Goal: Task Accomplishment & Management: Complete application form

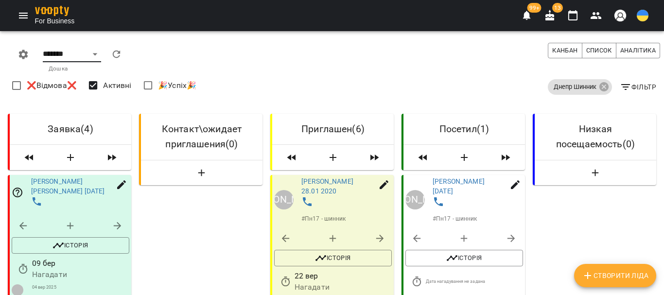
select select "**********"
click at [69, 58] on select "******* ******** **** ****** ***** *****" at bounding box center [72, 55] width 58 height 16
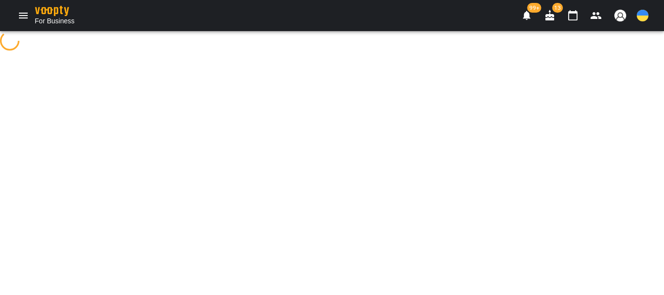
select select "**********"
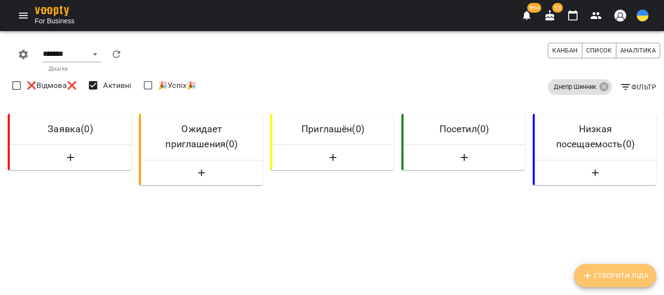
click at [590, 278] on icon "Створити Ліда" at bounding box center [588, 276] width 12 height 12
select select "**"
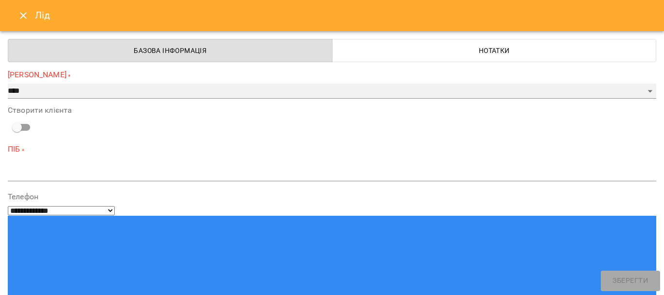
click at [26, 90] on select "**********" at bounding box center [332, 92] width 648 height 16
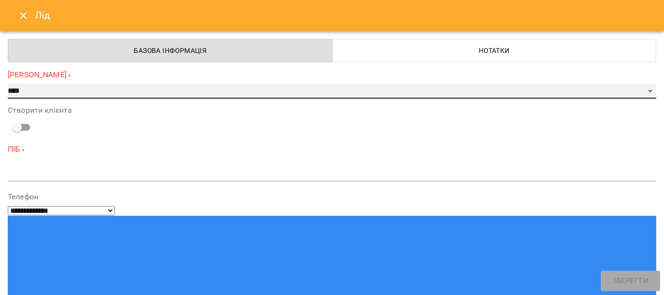
select select "*"
click at [8, 84] on select "**********" at bounding box center [332, 92] width 648 height 16
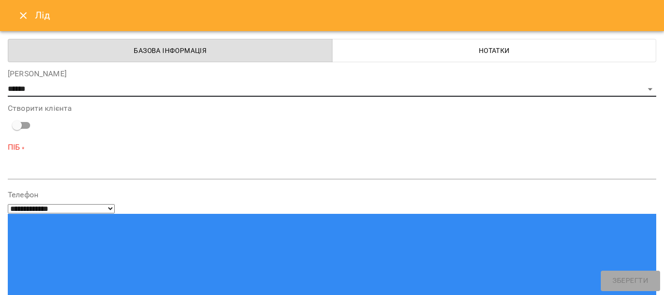
click at [28, 171] on textarea at bounding box center [332, 171] width 648 height 9
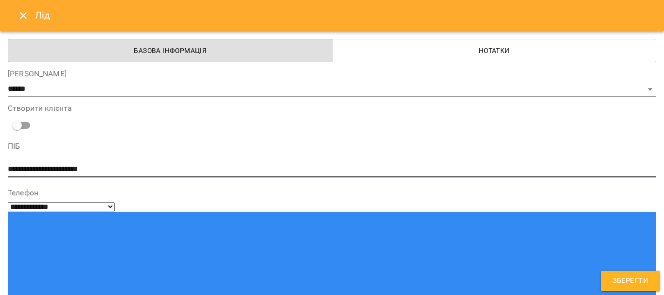
type textarea "**********"
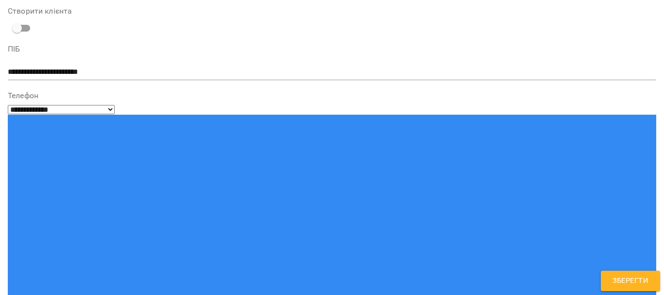
type input "**********"
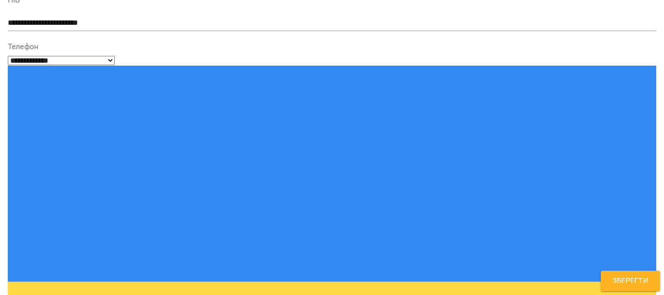
type input "******"
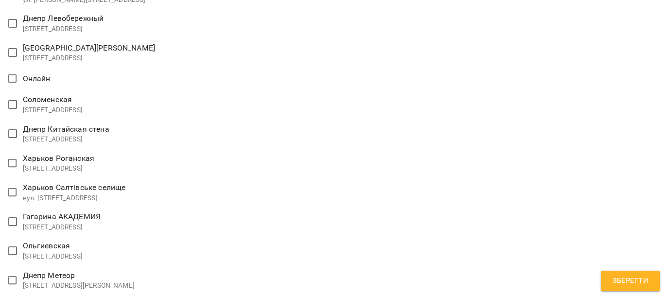
scroll to position [1905, 0]
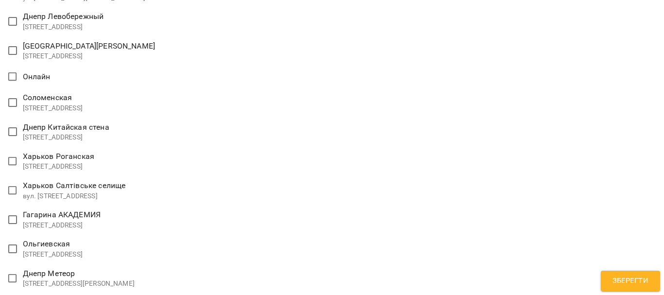
select select "**********"
click at [633, 275] on span "Зберегти" at bounding box center [630, 281] width 36 height 13
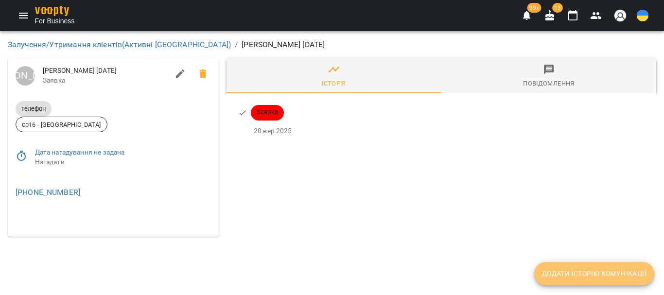
click at [590, 277] on span "Додати історію комунікації" at bounding box center [594, 274] width 104 height 12
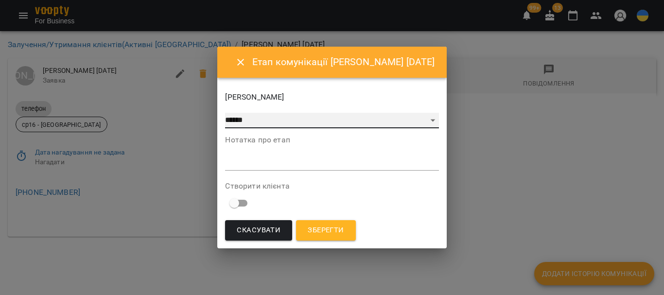
drag, startPoint x: 240, startPoint y: 118, endPoint x: 240, endPoint y: 125, distance: 6.8
click at [240, 118] on select "**********" at bounding box center [331, 121] width 213 height 16
select select "*"
click at [225, 113] on select "**********" at bounding box center [331, 121] width 213 height 16
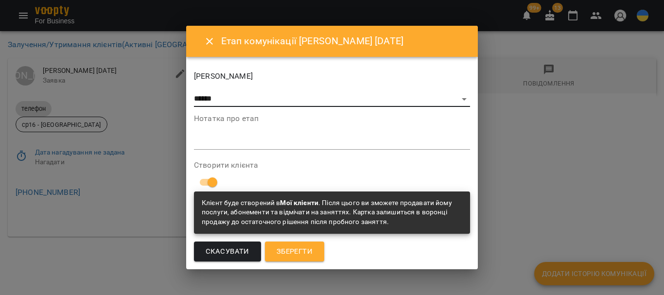
click at [293, 253] on span "Зберегти" at bounding box center [295, 251] width 36 height 13
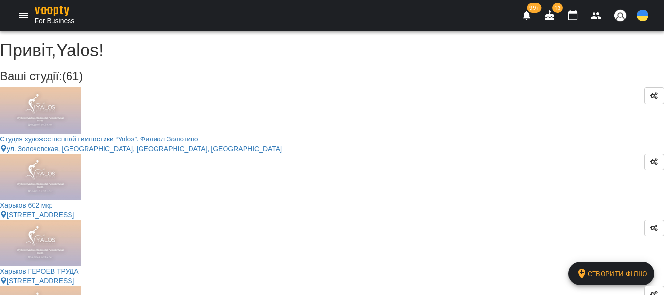
click at [595, 16] on icon "button" at bounding box center [596, 16] width 12 height 12
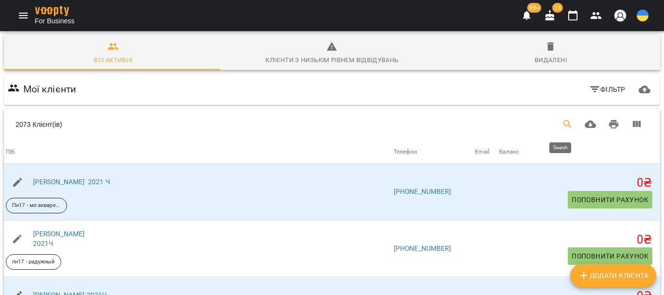
click at [562, 124] on icon "Search" at bounding box center [568, 125] width 12 height 12
click at [46, 121] on input "Search" at bounding box center [146, 121] width 231 height 16
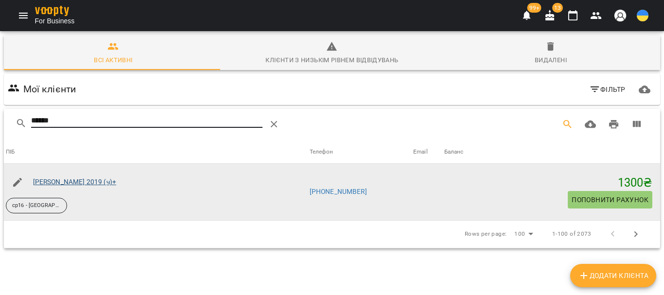
type input "******"
click at [72, 180] on link "[PERSON_NAME] 2019 (ч)+" at bounding box center [74, 182] width 83 height 8
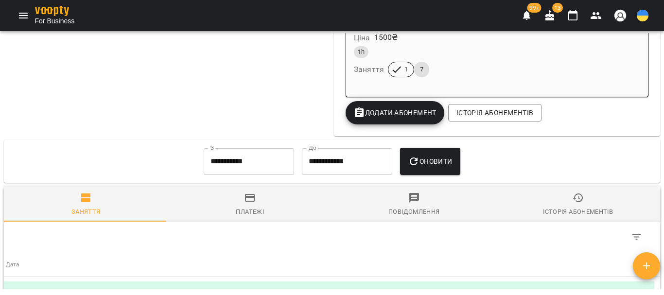
scroll to position [1166, 0]
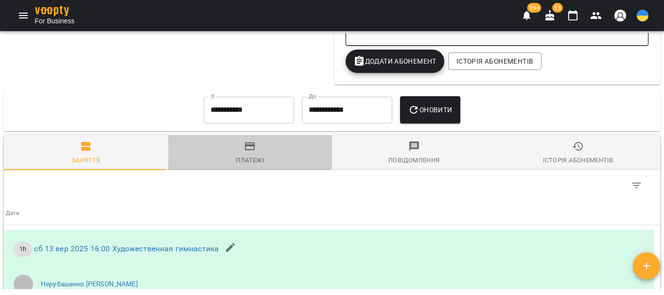
click at [245, 150] on icon "button" at bounding box center [250, 146] width 10 height 8
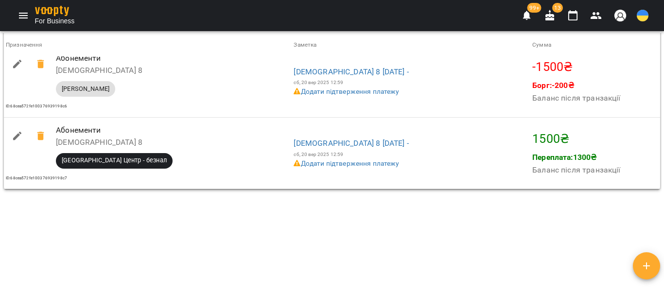
scroll to position [1541, 0]
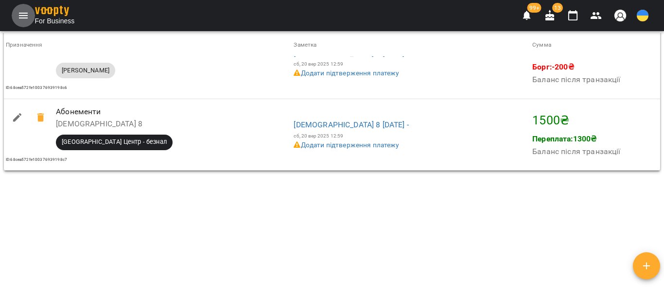
click at [19, 17] on icon "Menu" at bounding box center [23, 16] width 12 height 12
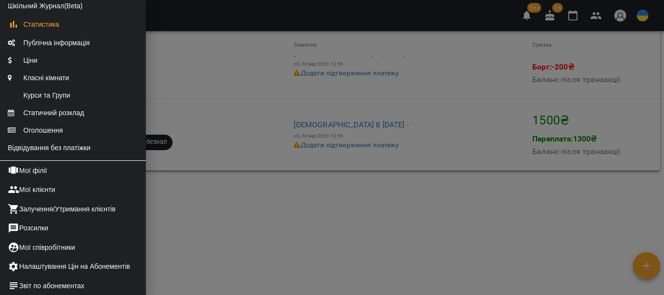
scroll to position [194, 0]
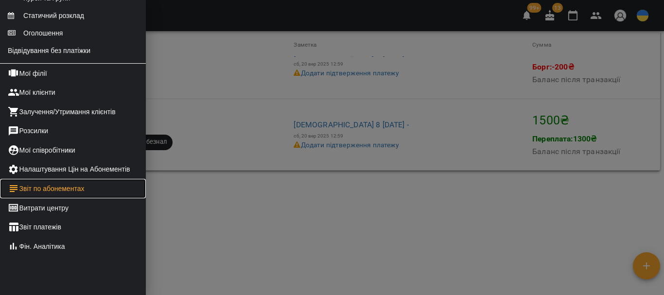
click at [58, 198] on link "Звіт по абонементах" at bounding box center [73, 188] width 146 height 19
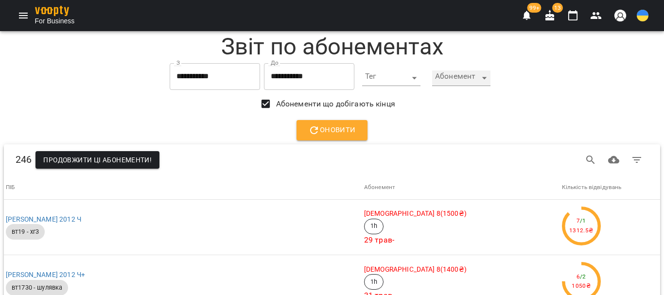
click at [489, 78] on div "​" at bounding box center [461, 78] width 58 height 16
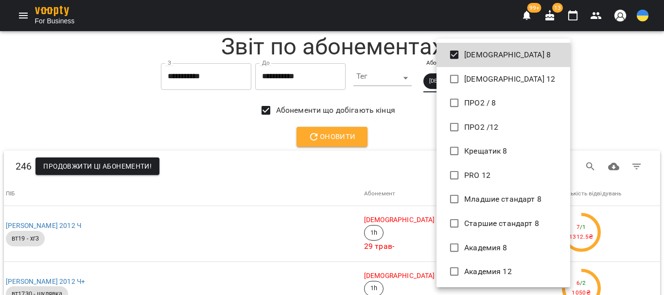
click at [407, 107] on div at bounding box center [332, 147] width 664 height 295
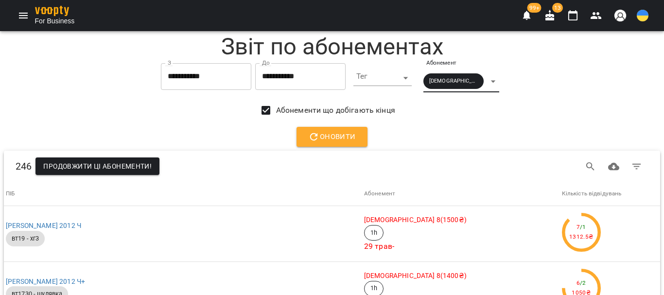
click at [341, 140] on span "Оновити" at bounding box center [332, 137] width 48 height 13
click at [491, 80] on div "[DEMOGRAPHIC_DATA] 8" at bounding box center [461, 81] width 76 height 22
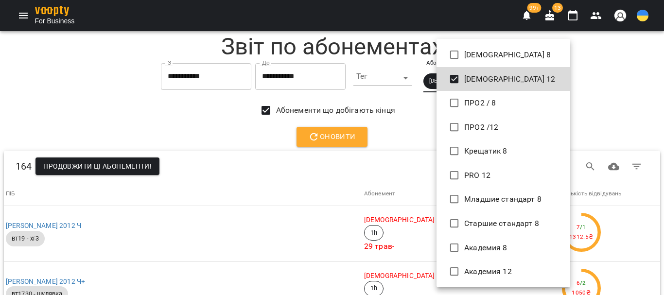
click at [356, 141] on div at bounding box center [332, 147] width 664 height 295
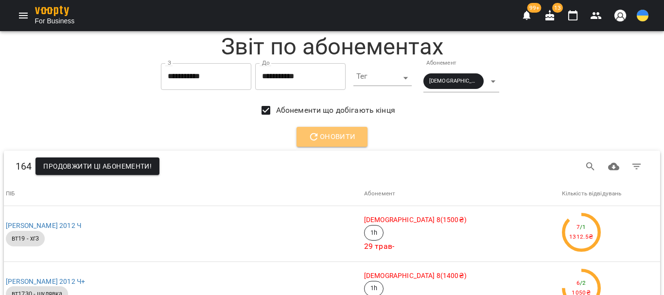
click at [356, 141] on button "Оновити" at bounding box center [331, 137] width 71 height 20
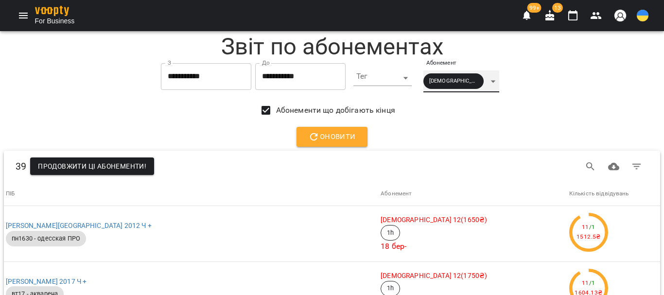
click at [486, 82] on div "[DEMOGRAPHIC_DATA] 12" at bounding box center [461, 81] width 76 height 22
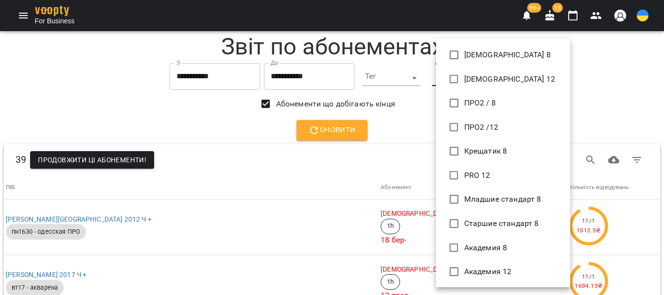
scroll to position [49, 0]
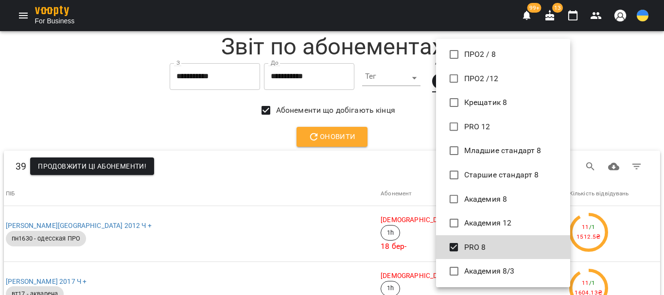
click at [398, 135] on div at bounding box center [332, 147] width 664 height 295
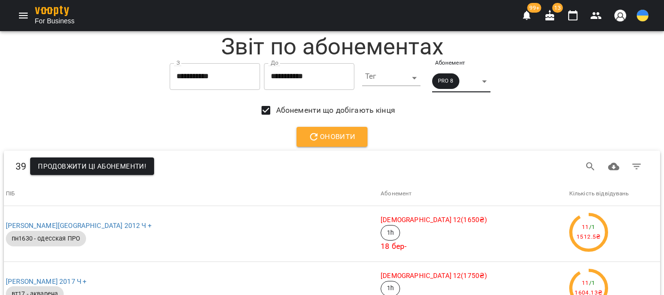
click at [325, 140] on span "Оновити" at bounding box center [332, 137] width 48 height 13
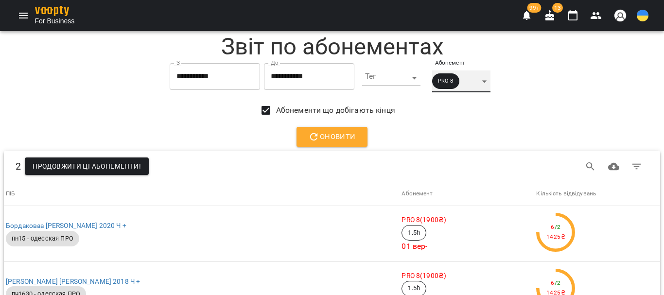
click at [489, 82] on div "PRO 8" at bounding box center [461, 81] width 58 height 22
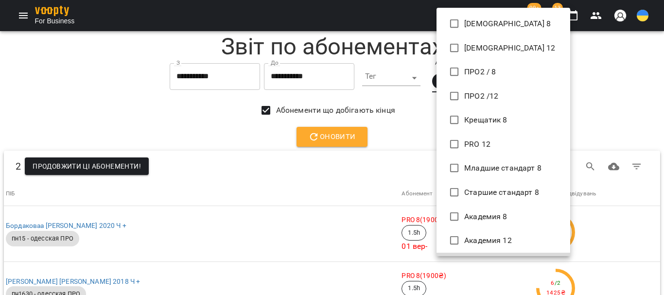
scroll to position [20, 0]
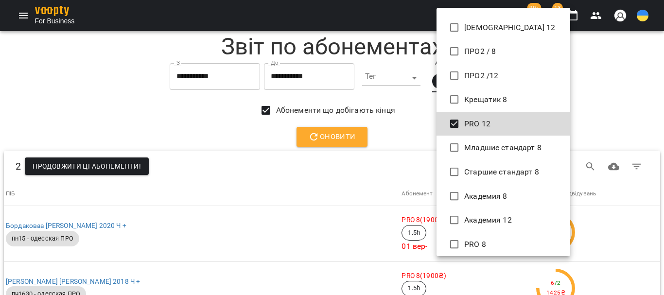
click at [382, 137] on div at bounding box center [332, 147] width 664 height 295
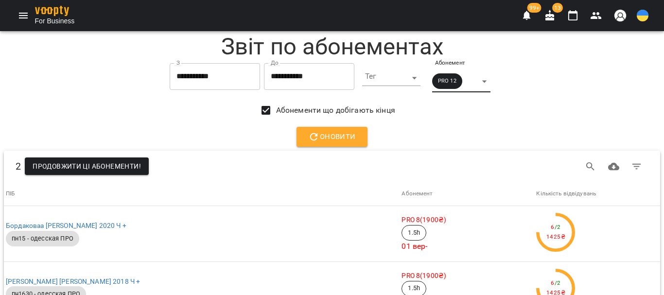
click at [344, 141] on span "Оновити" at bounding box center [332, 137] width 48 height 13
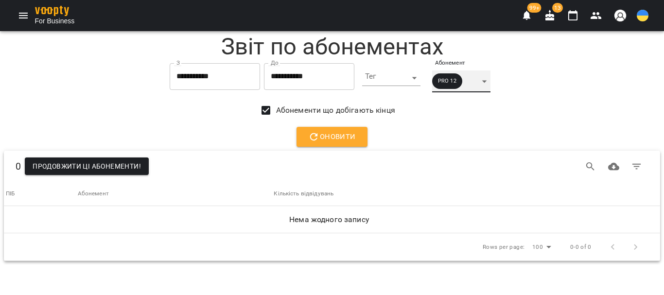
click at [490, 81] on div "PRO 12" at bounding box center [461, 81] width 58 height 22
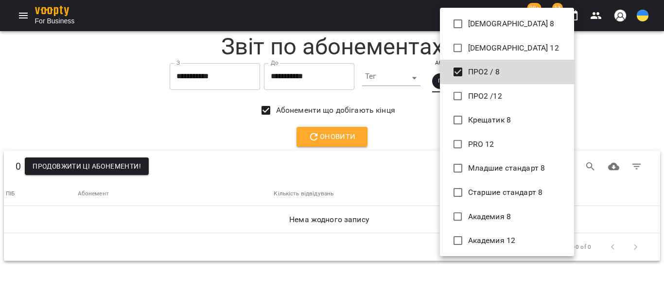
click at [414, 128] on div at bounding box center [332, 147] width 664 height 295
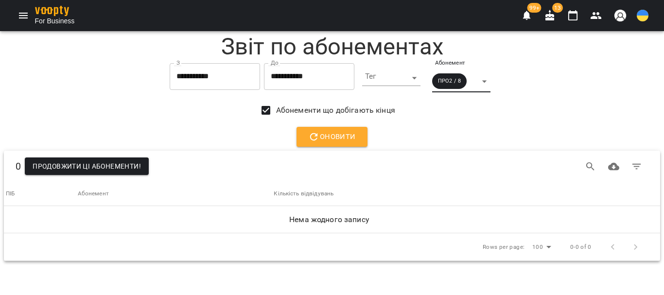
click at [357, 140] on button "Оновити" at bounding box center [331, 137] width 71 height 20
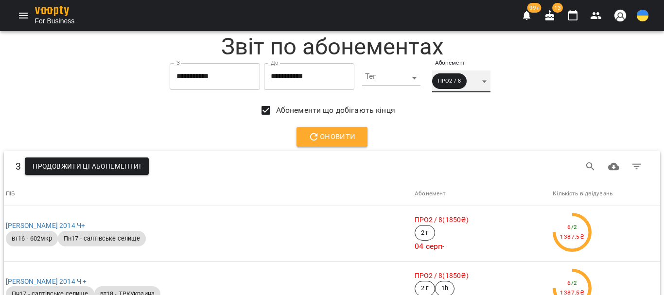
click at [487, 79] on div "ПРО2 / 8" at bounding box center [461, 81] width 58 height 22
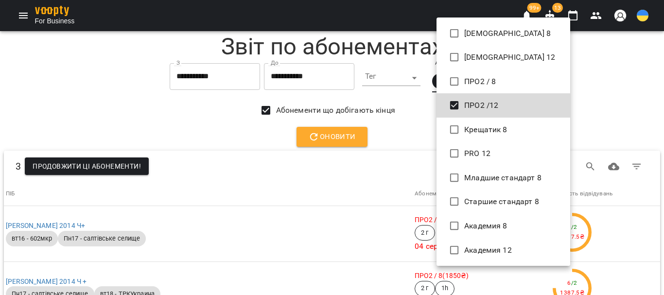
click at [402, 138] on div at bounding box center [332, 147] width 664 height 295
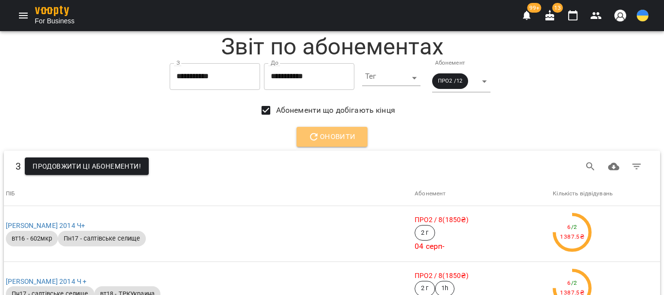
click at [353, 143] on button "Оновити" at bounding box center [331, 137] width 71 height 20
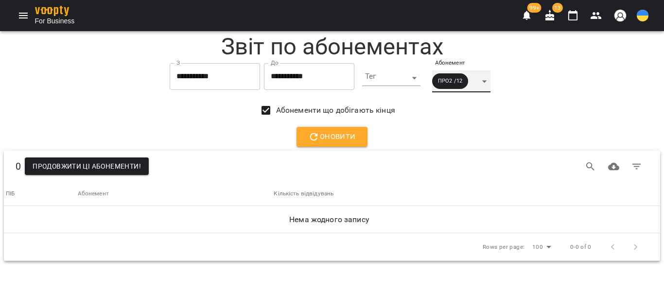
click at [490, 79] on div "ПРО2 /12" at bounding box center [461, 81] width 58 height 22
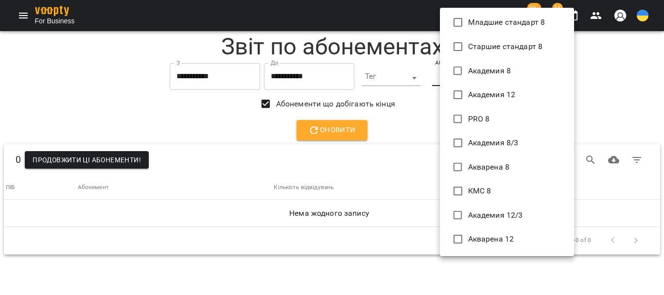
scroll to position [217, 0]
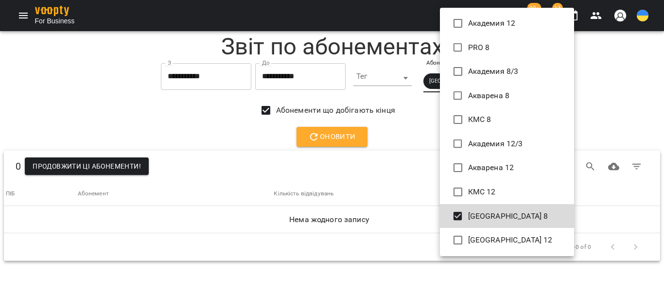
click at [404, 138] on div at bounding box center [332, 147] width 664 height 295
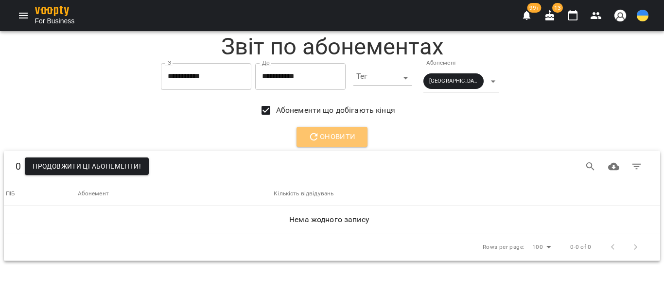
click at [335, 140] on span "Оновити" at bounding box center [332, 137] width 48 height 13
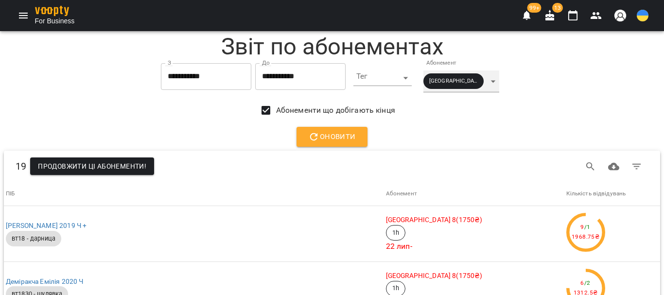
click at [487, 81] on div "[GEOGRAPHIC_DATA] 8" at bounding box center [461, 81] width 76 height 22
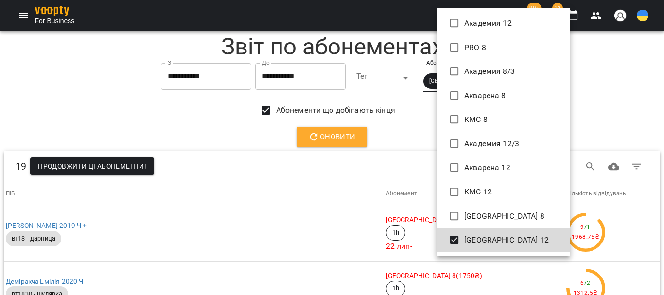
click at [414, 134] on div at bounding box center [332, 147] width 664 height 295
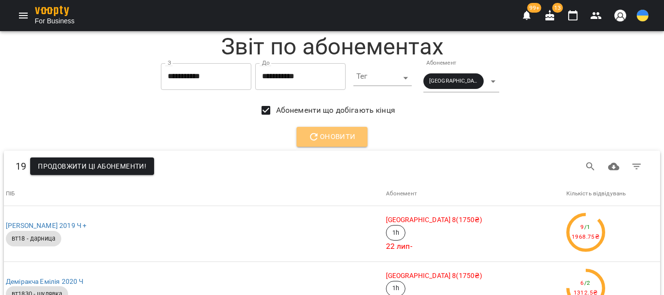
click at [357, 142] on button "Оновити" at bounding box center [331, 137] width 71 height 20
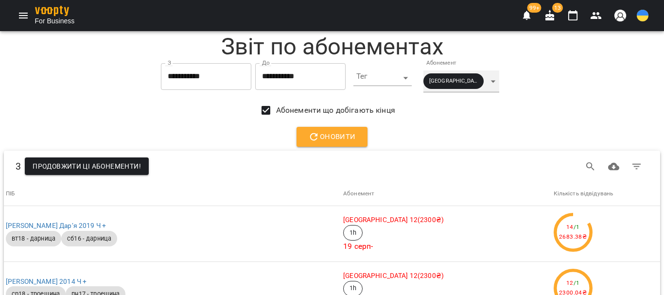
click at [486, 79] on div "[GEOGRAPHIC_DATA] 12" at bounding box center [461, 81] width 76 height 22
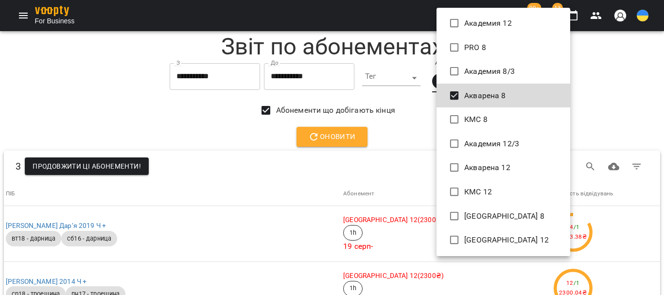
click at [334, 134] on div at bounding box center [332, 147] width 664 height 295
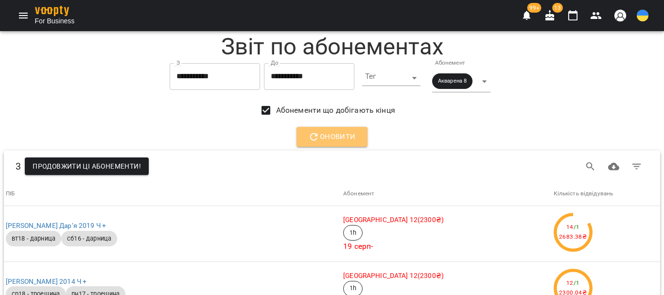
click at [334, 134] on span "Оновити" at bounding box center [332, 137] width 48 height 13
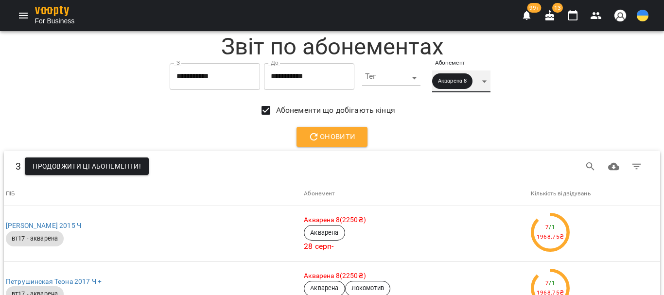
click at [489, 79] on div "Акварена 8" at bounding box center [461, 81] width 58 height 22
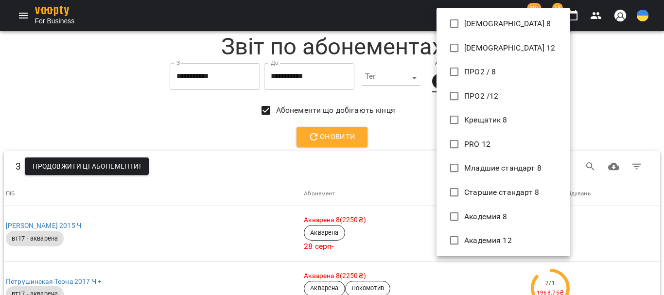
scroll to position [181, 0]
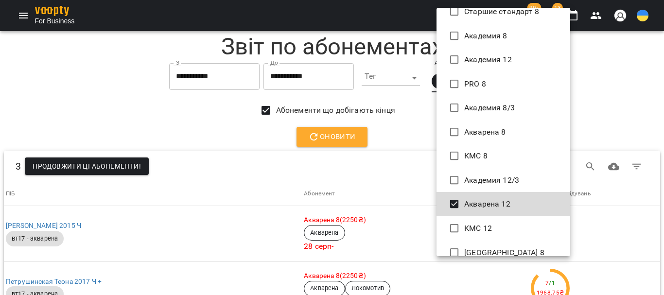
click at [412, 138] on div at bounding box center [332, 147] width 664 height 295
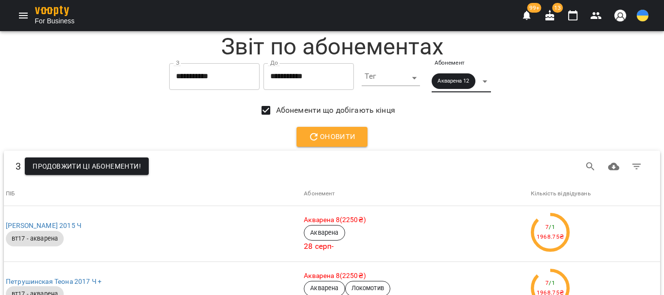
click at [351, 141] on span "Оновити" at bounding box center [332, 137] width 48 height 13
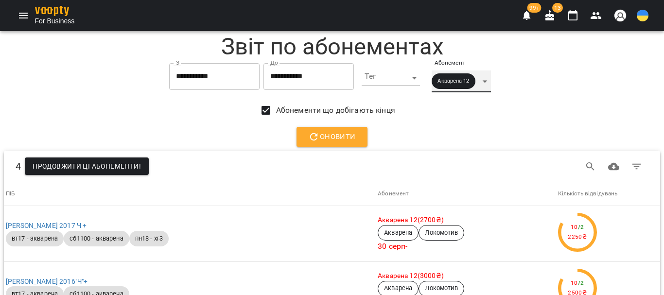
click at [487, 79] on div "Акварена 12" at bounding box center [461, 81] width 59 height 22
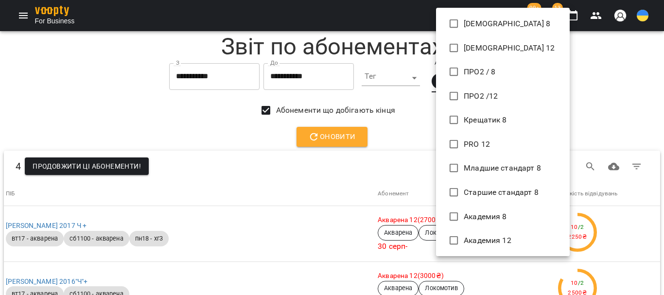
scroll to position [217, 0]
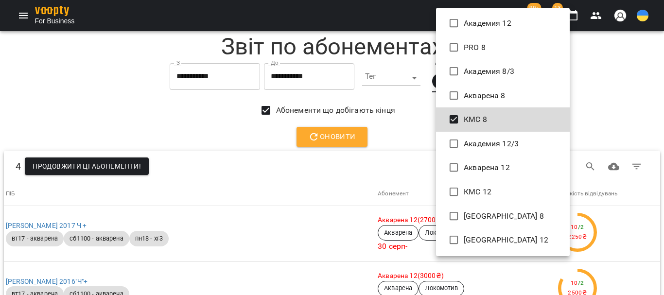
click at [406, 128] on div at bounding box center [332, 147] width 664 height 295
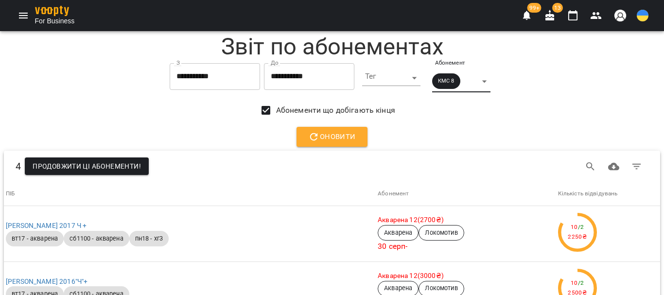
click at [329, 141] on span "Оновити" at bounding box center [332, 137] width 48 height 13
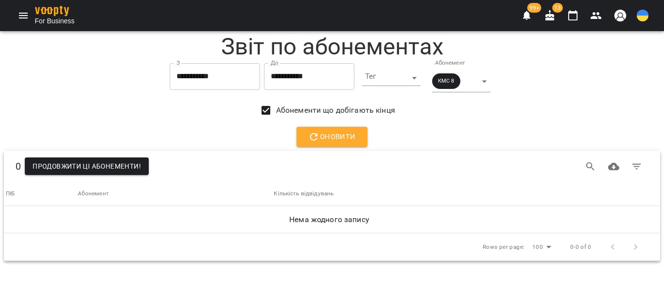
click at [323, 137] on span "Оновити" at bounding box center [332, 137] width 48 height 13
click at [490, 82] on div "КМС 8" at bounding box center [461, 81] width 58 height 22
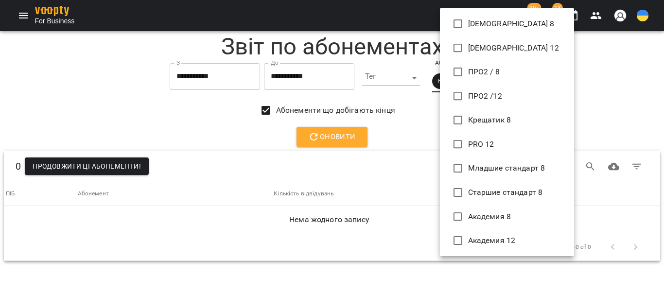
scroll to position [205, 0]
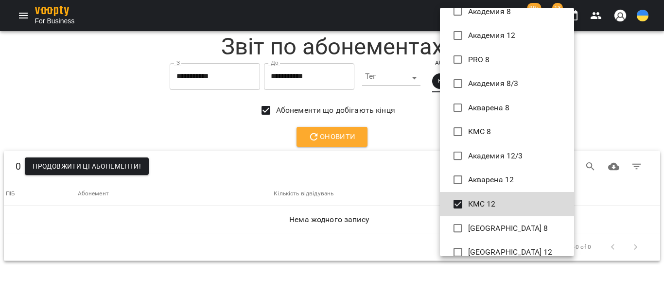
click at [407, 135] on div at bounding box center [332, 147] width 664 height 295
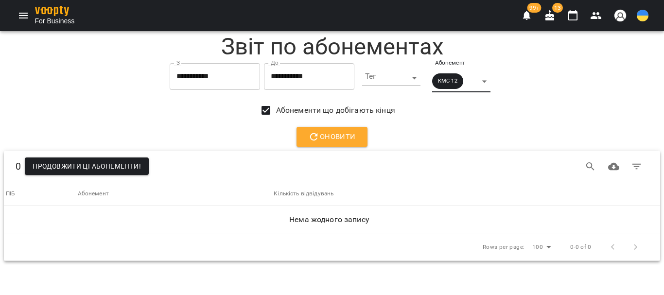
click at [345, 138] on span "Оновити" at bounding box center [332, 137] width 48 height 13
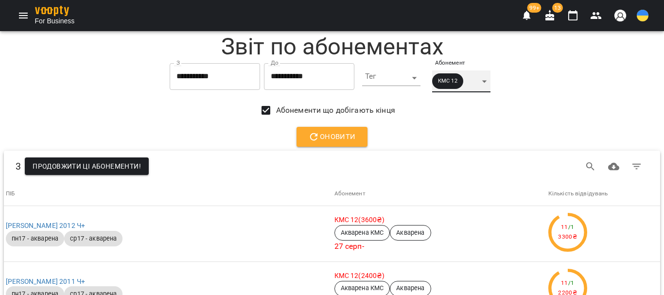
click at [486, 83] on div "КМС 12" at bounding box center [461, 81] width 58 height 22
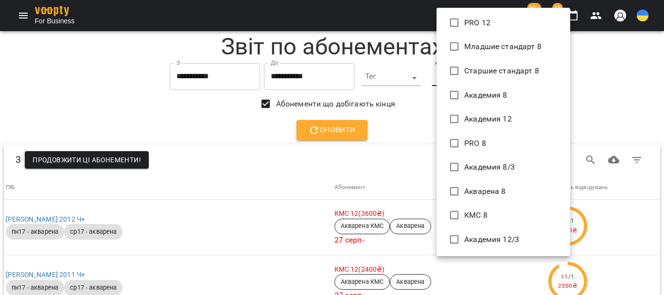
scroll to position [120, 0]
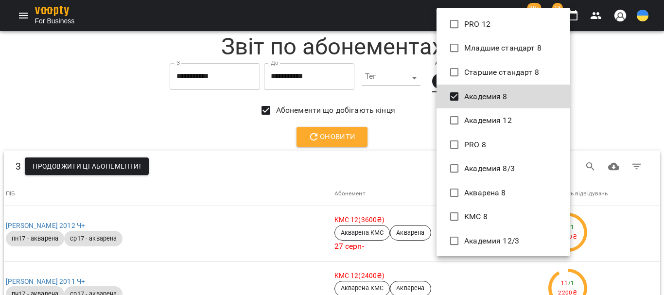
click at [404, 129] on div at bounding box center [332, 147] width 664 height 295
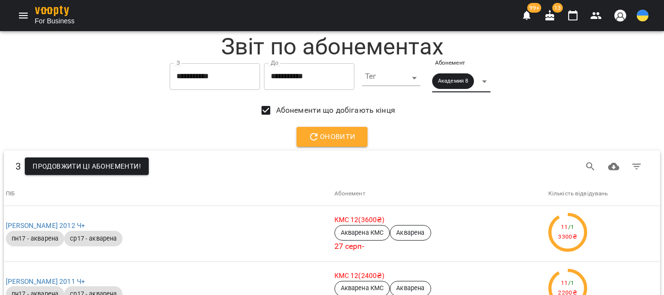
click at [331, 138] on span "Оновити" at bounding box center [332, 137] width 48 height 13
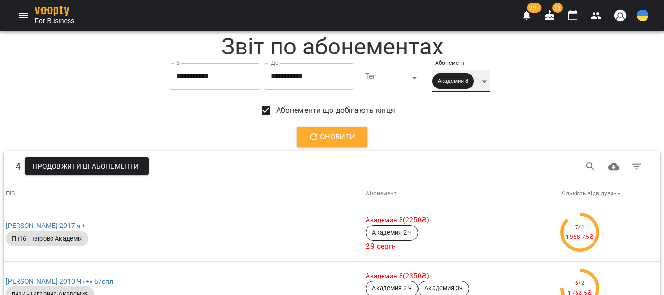
click at [487, 81] on div "Академия 8" at bounding box center [461, 81] width 58 height 22
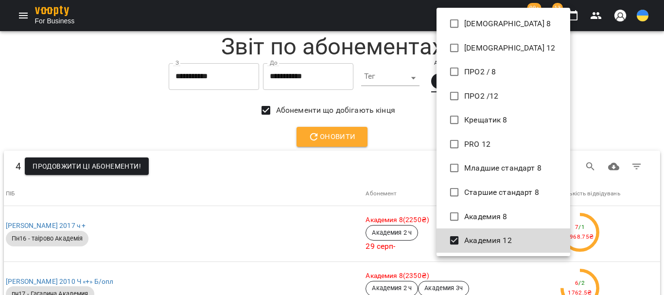
click at [412, 136] on div at bounding box center [332, 147] width 664 height 295
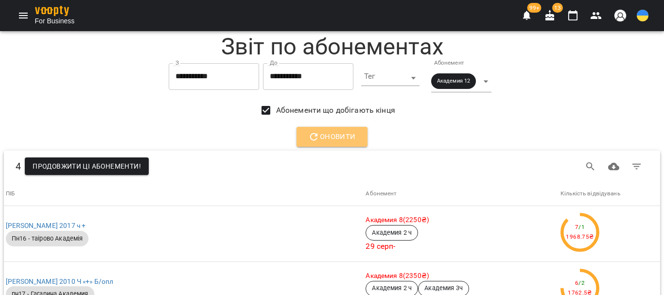
click at [353, 140] on button "Оновити" at bounding box center [331, 137] width 71 height 20
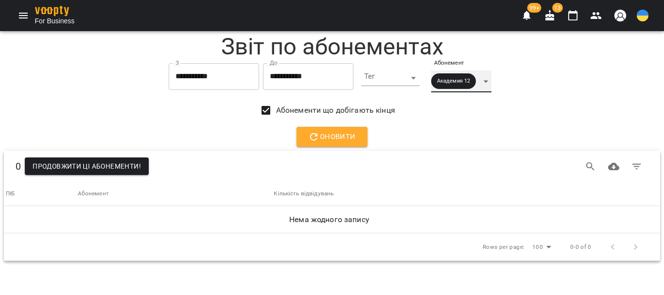
click at [491, 81] on div "Академия 12" at bounding box center [461, 81] width 60 height 22
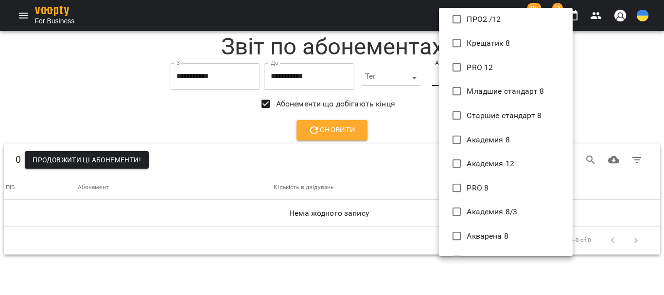
scroll to position [97, 0]
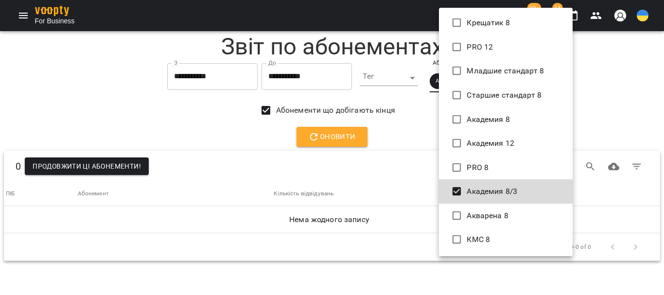
click at [399, 135] on div at bounding box center [332, 147] width 664 height 295
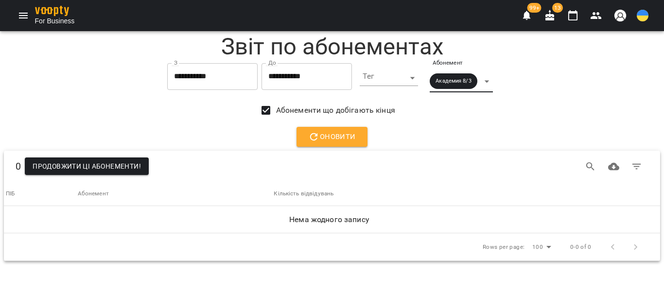
click at [332, 142] on span "Оновити" at bounding box center [332, 137] width 48 height 13
click at [492, 83] on div "Академия 8/3" at bounding box center [461, 81] width 63 height 22
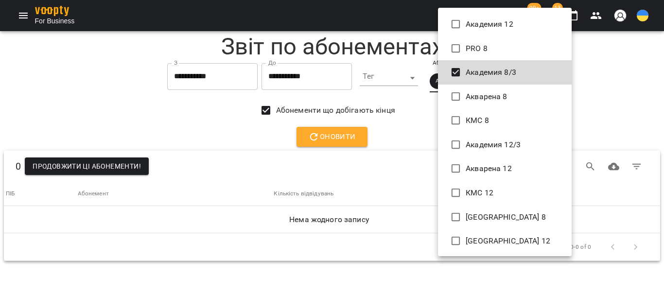
scroll to position [217, 0]
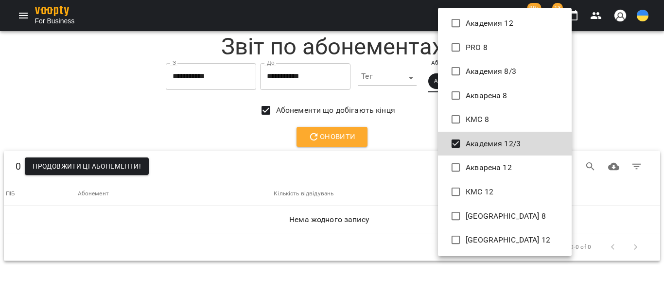
click at [346, 139] on div at bounding box center [332, 147] width 664 height 295
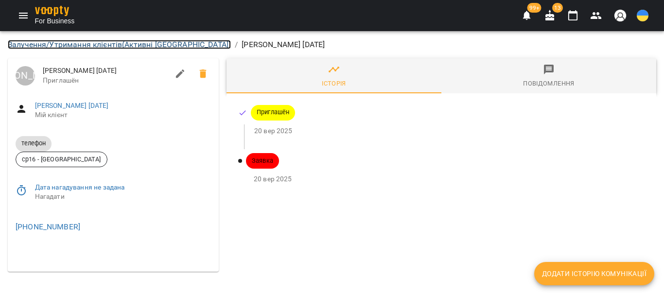
click at [102, 47] on link "Залучення/Утримання клієнтів ( Активні Одесса )" at bounding box center [119, 44] width 223 height 9
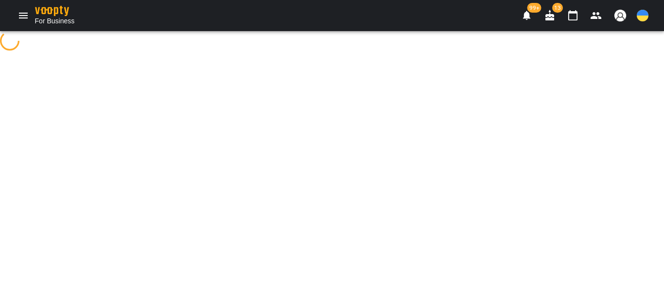
select select "**********"
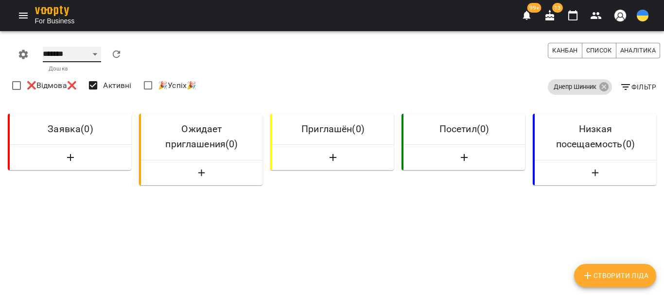
click at [91, 52] on select "******* ******** **** ****** ***** *****" at bounding box center [72, 55] width 58 height 16
click at [598, 87] on icon at bounding box center [604, 87] width 12 height 12
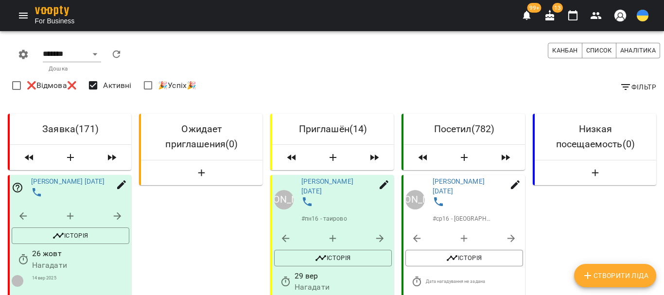
click at [621, 85] on icon "button" at bounding box center [625, 87] width 9 height 6
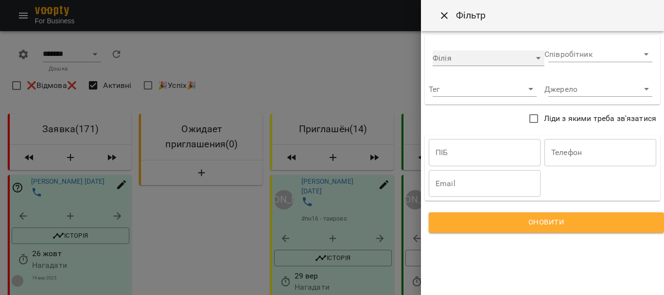
click at [486, 56] on div "​" at bounding box center [489, 59] width 112 height 16
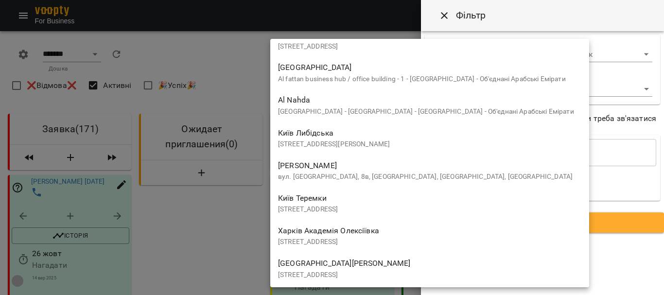
scroll to position [1699, 0]
click at [348, 165] on div "Одеса Черемушки вул. Інглезі, 8в, Одеса, Одеська область, Україна" at bounding box center [429, 169] width 303 height 23
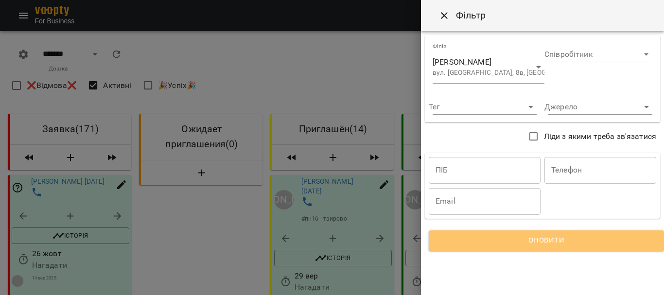
click at [519, 237] on span "Оновити" at bounding box center [546, 240] width 212 height 13
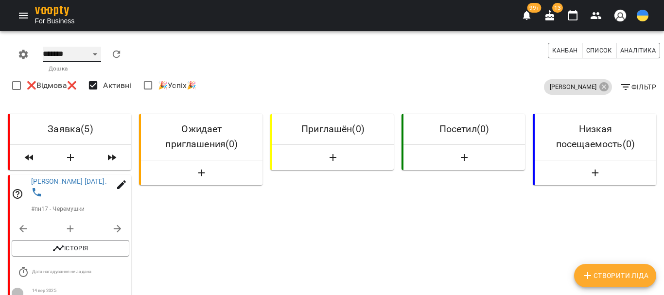
drag, startPoint x: 63, startPoint y: 52, endPoint x: 63, endPoint y: 62, distance: 9.7
click at [63, 52] on select "******* ******** **** ****** ***** *****" at bounding box center [72, 55] width 58 height 16
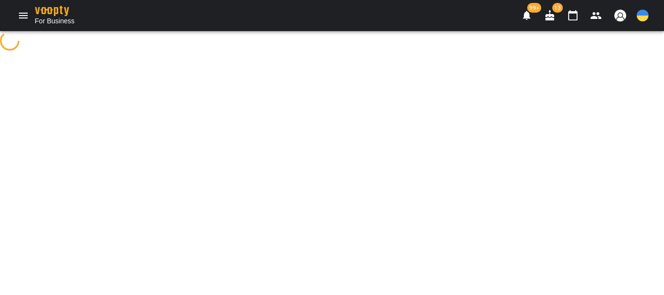
select select "**********"
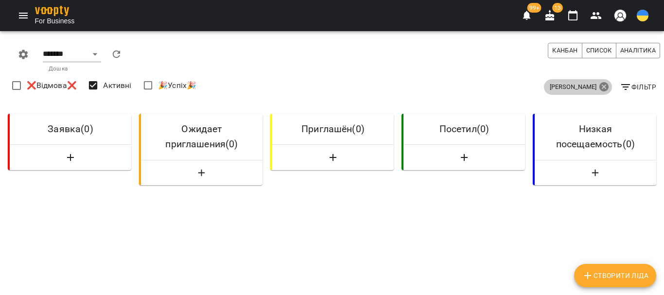
click at [598, 86] on icon at bounding box center [604, 87] width 12 height 12
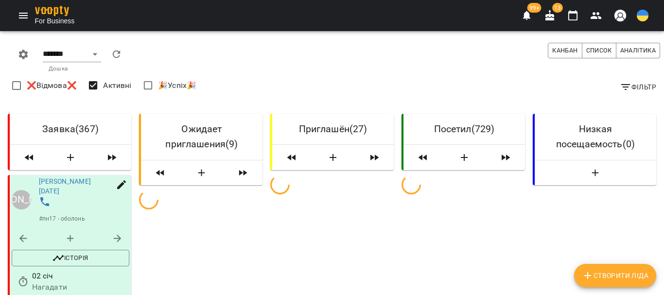
click at [620, 86] on icon "button" at bounding box center [626, 87] width 12 height 12
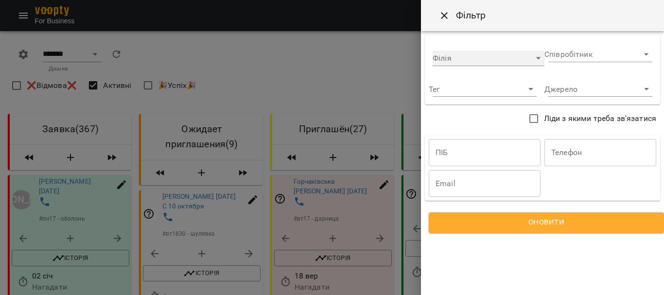
click at [537, 60] on div "​" at bounding box center [489, 59] width 112 height 16
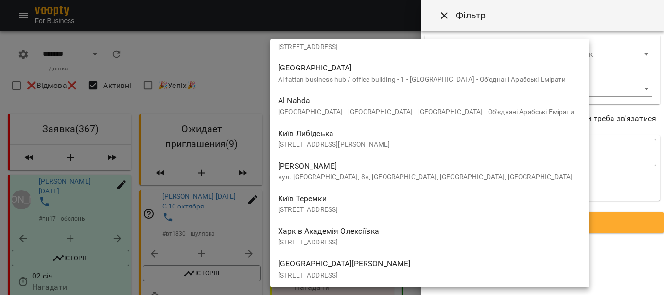
scroll to position [1699, 0]
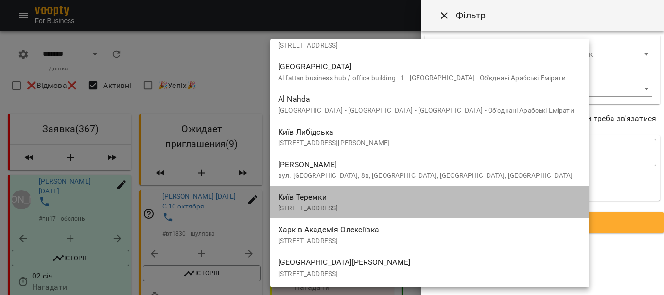
click at [397, 202] on div "Київ Теремки вулиця Академіка Заболотного, 13, Київ, Україна" at bounding box center [429, 202] width 303 height 23
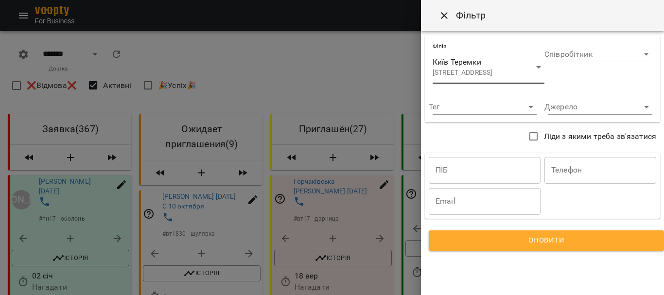
click at [503, 232] on button "Оновити" at bounding box center [546, 240] width 235 height 20
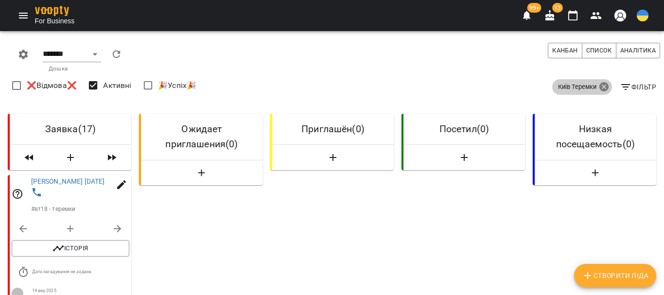
click at [600, 86] on icon at bounding box center [604, 87] width 10 height 10
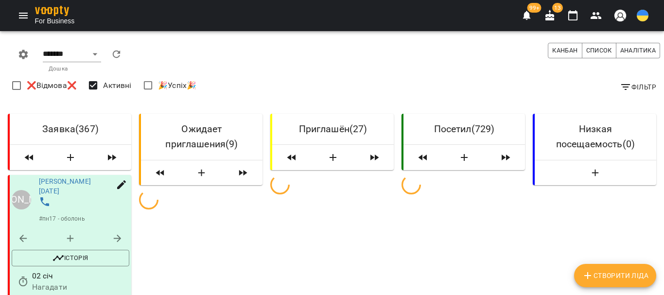
click at [620, 87] on icon "button" at bounding box center [626, 87] width 12 height 12
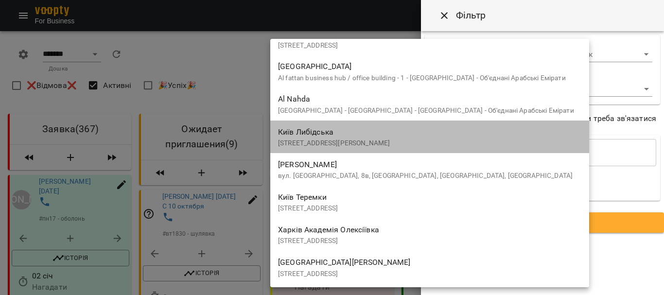
click at [346, 138] on div "Київ Либідська бульвар Миколи Міхновського, 1, Київ, Україна" at bounding box center [429, 136] width 303 height 23
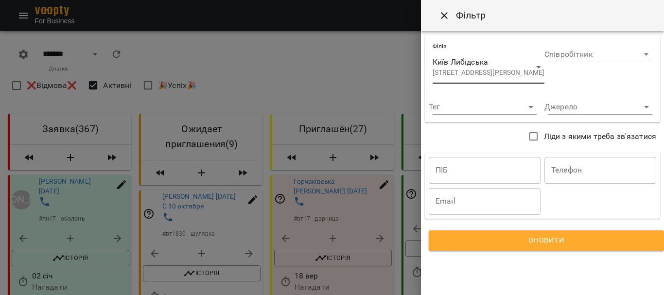
click at [538, 243] on span "Оновити" at bounding box center [546, 240] width 212 height 13
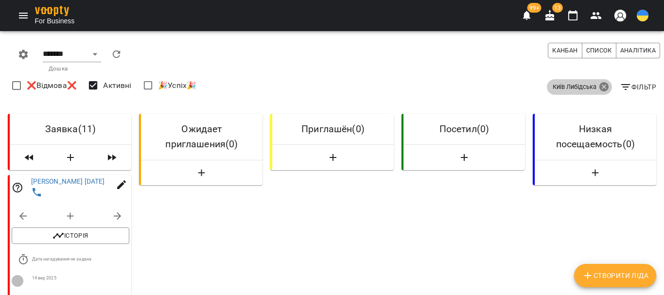
click at [599, 85] on icon at bounding box center [604, 87] width 10 height 10
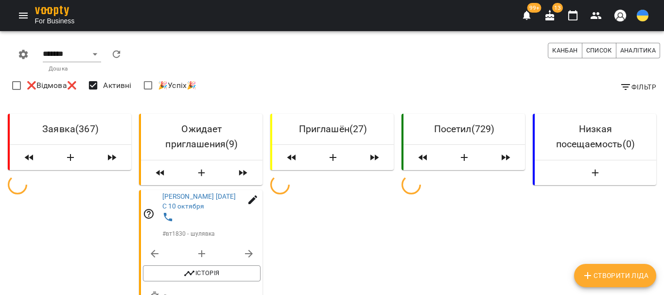
click at [620, 87] on icon "button" at bounding box center [626, 87] width 12 height 12
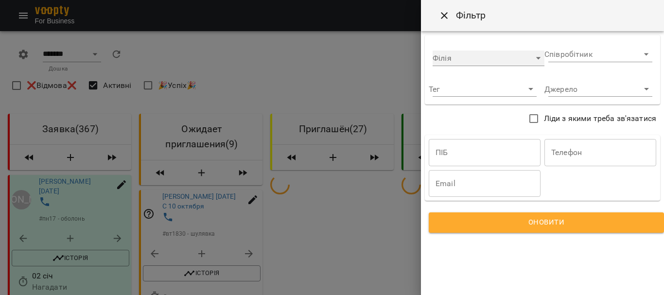
click at [515, 64] on div "​" at bounding box center [489, 59] width 112 height 16
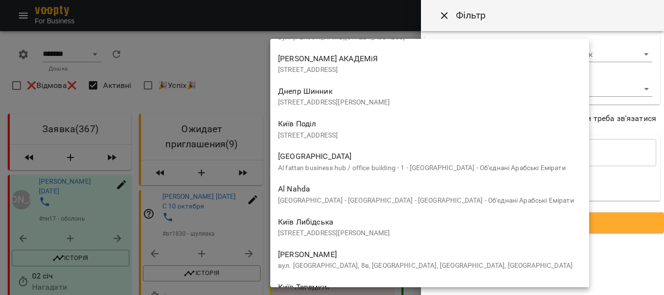
scroll to position [1602, 0]
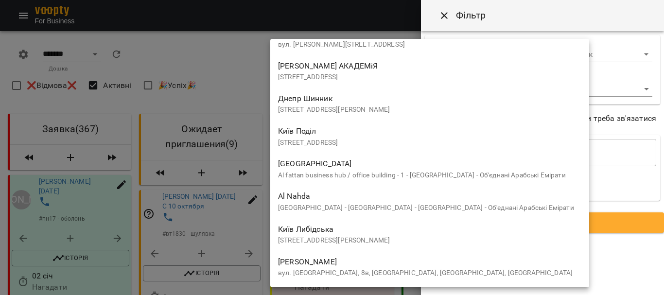
click at [358, 136] on div "Київ Поділ вулиця Верхній Вал, 16/4, Київ, Україна" at bounding box center [429, 135] width 303 height 23
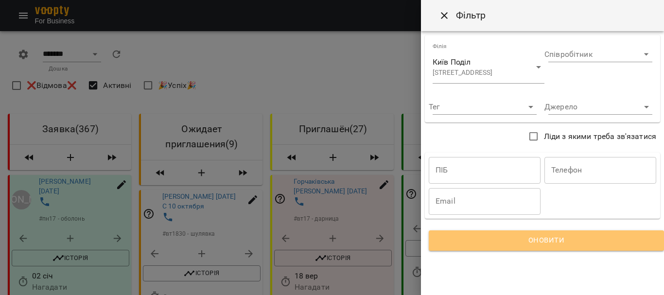
click at [500, 240] on span "Оновити" at bounding box center [546, 240] width 212 height 13
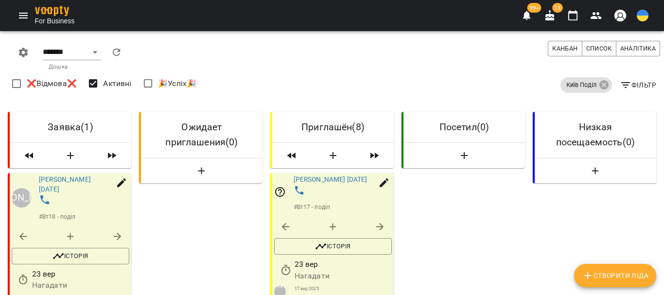
scroll to position [94, 0]
click at [77, 175] on link "Захарченко Айлара 23.09.22" at bounding box center [65, 183] width 52 height 17
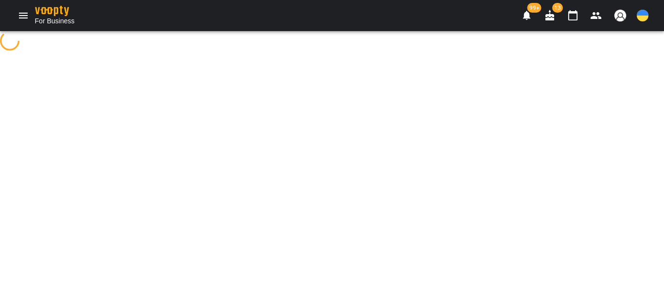
select select "**********"
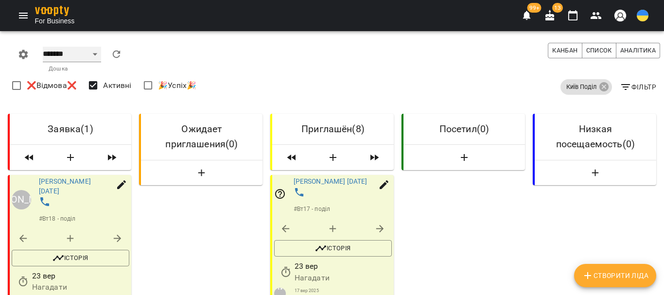
click at [89, 57] on select "******* ******** **** ****** ***** *****" at bounding box center [72, 55] width 58 height 16
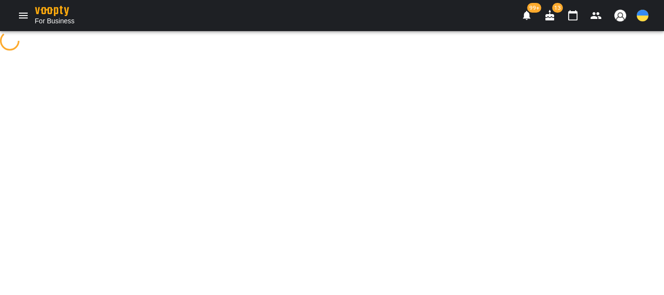
select select "**********"
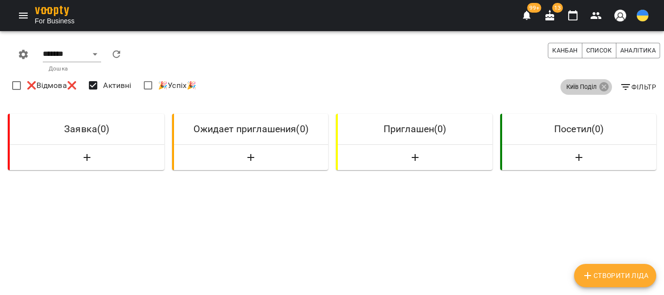
click at [591, 88] on span "Київ Поділ" at bounding box center [581, 87] width 42 height 9
click at [602, 87] on icon at bounding box center [604, 87] width 12 height 12
